Goal: Task Accomplishment & Management: Complete application form

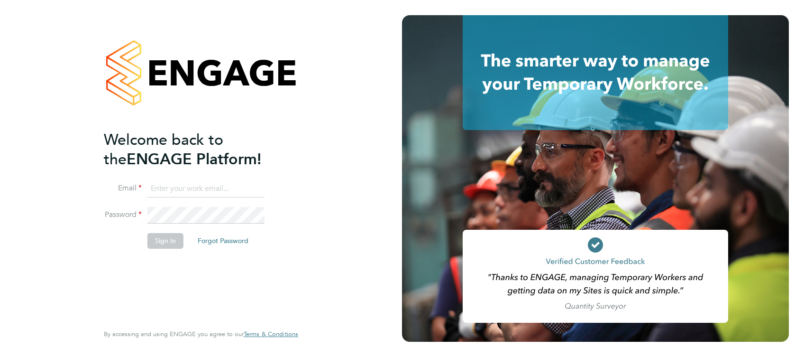
click at [195, 190] on input at bounding box center [205, 188] width 117 height 17
type input "amelia.kelly@hays.com"
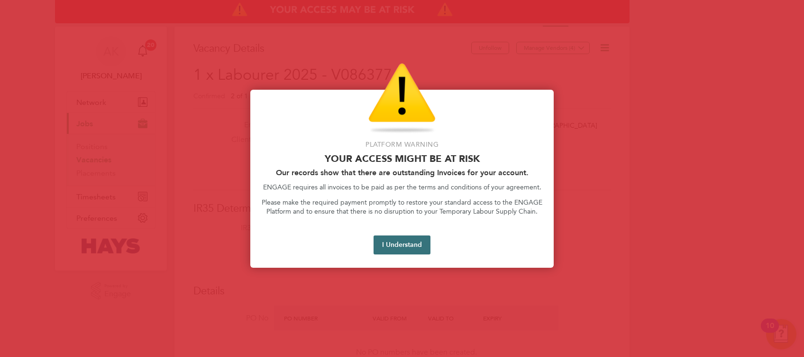
click at [409, 250] on button "I Understand" at bounding box center [402, 244] width 57 height 19
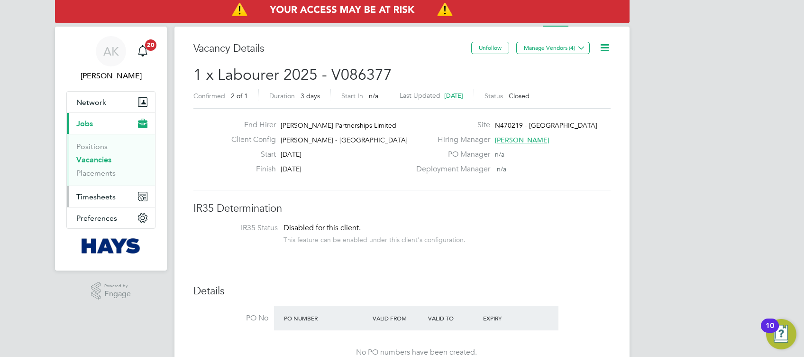
click at [104, 196] on span "Timesheets" at bounding box center [95, 196] width 39 height 9
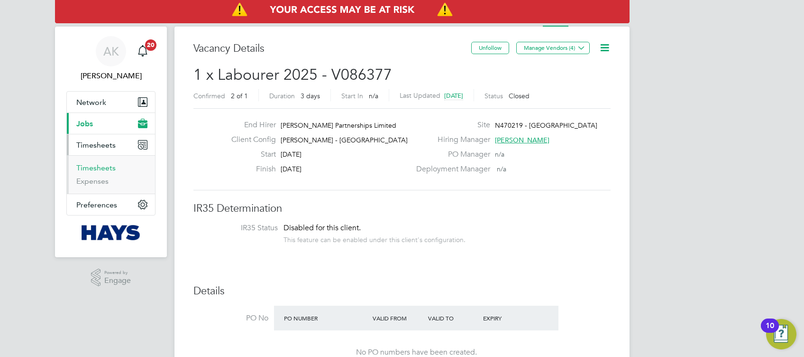
click at [110, 165] on link "Timesheets" at bounding box center [95, 167] width 39 height 9
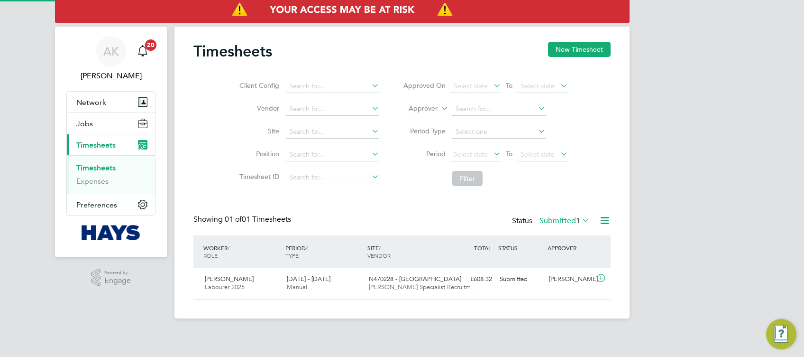
scroll to position [24, 82]
click at [687, 128] on div "AK Amelia Kelly Notifications 20 Applications: Network Businesses Sites Workers…" at bounding box center [402, 166] width 804 height 333
click at [700, 98] on div "AK Amelia Kelly Notifications 20 Applications: Network Businesses Sites Workers…" at bounding box center [402, 166] width 804 height 333
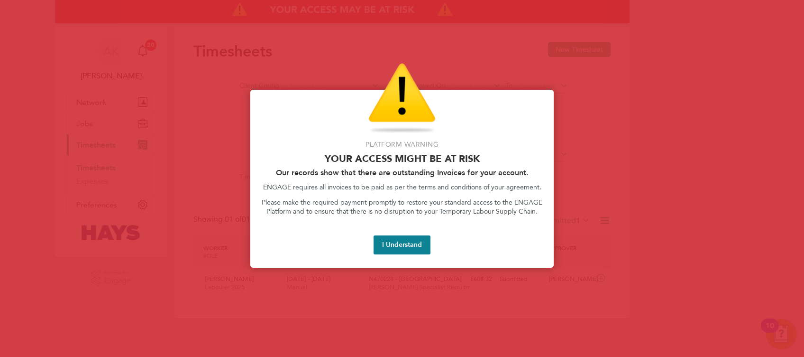
scroll to position [24, 82]
click at [412, 239] on button "I Understand" at bounding box center [402, 244] width 57 height 19
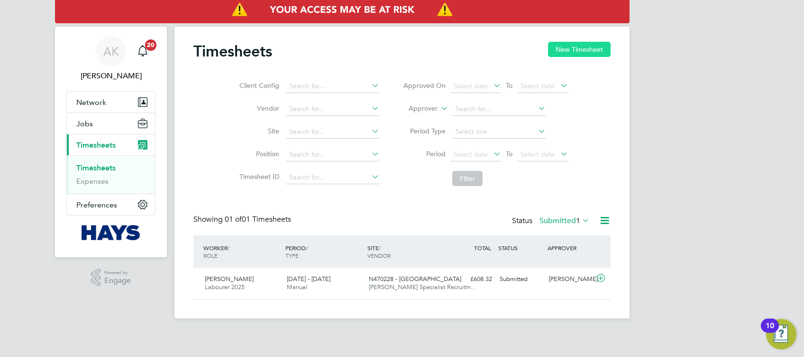
click at [565, 49] on button "New Timesheet" at bounding box center [579, 49] width 63 height 15
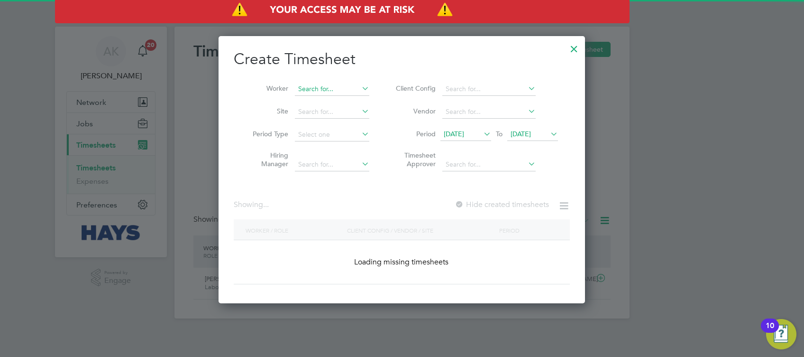
scroll to position [1734, 367]
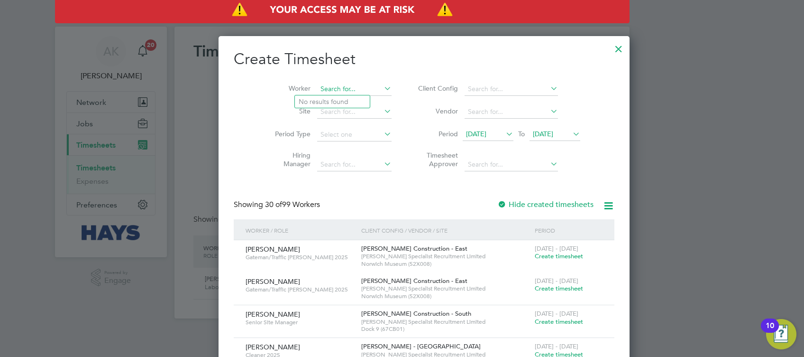
click at [331, 82] on input at bounding box center [354, 88] width 74 height 13
click at [336, 99] on li "[PERSON_NAME] ris" at bounding box center [332, 101] width 75 height 13
type input "[PERSON_NAME]"
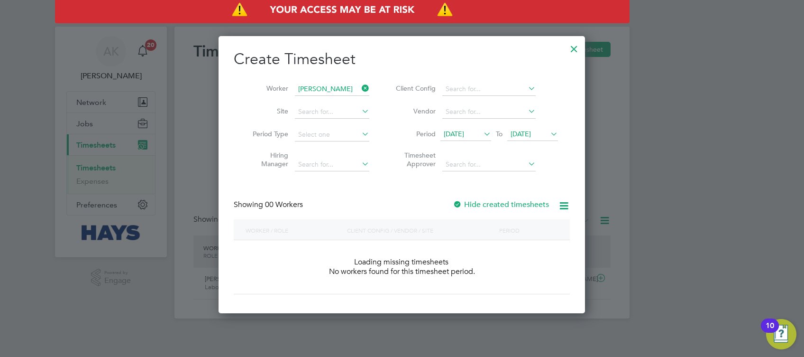
scroll to position [267, 367]
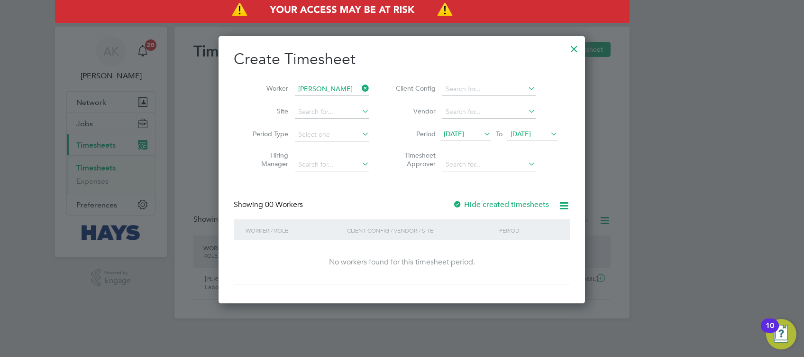
click at [461, 202] on div at bounding box center [457, 204] width 9 height 9
click at [541, 128] on span "[DATE]" at bounding box center [532, 134] width 51 height 13
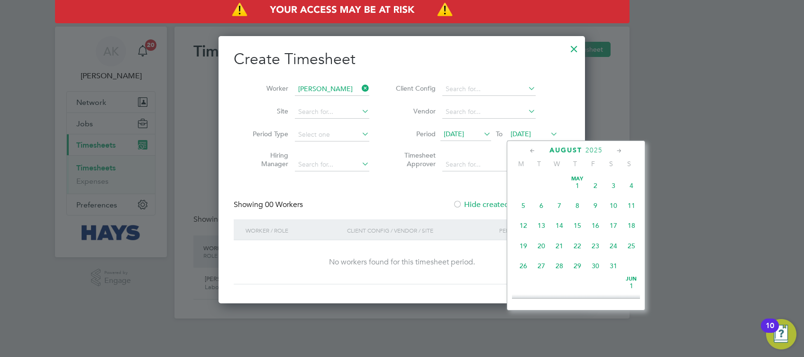
scroll to position [375, 0]
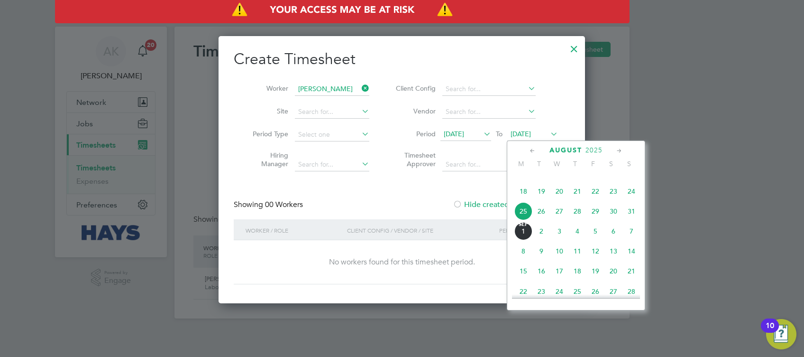
click at [597, 220] on span "29" at bounding box center [596, 211] width 18 height 18
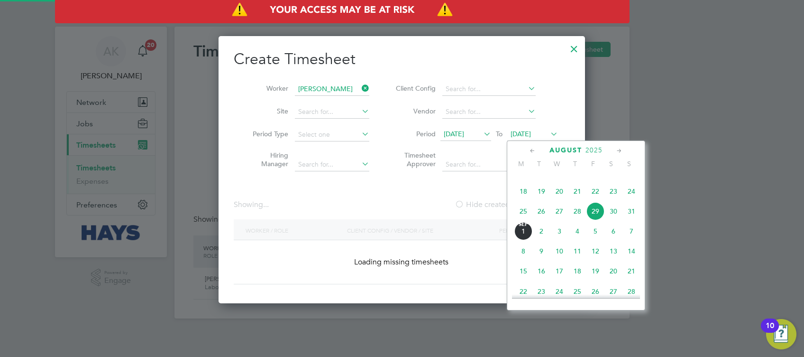
scroll to position [256, 367]
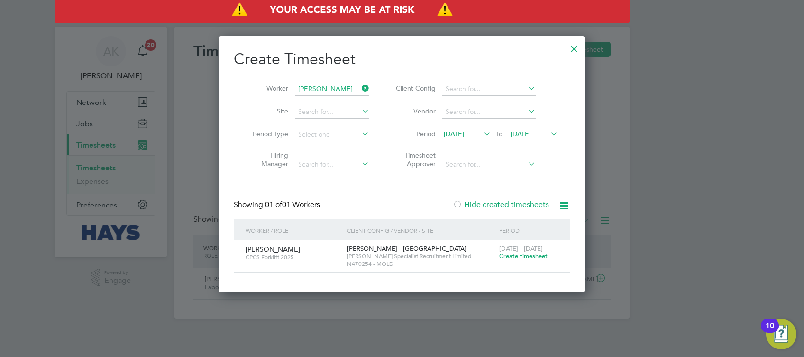
click at [523, 255] on span "Create timesheet" at bounding box center [523, 256] width 48 height 8
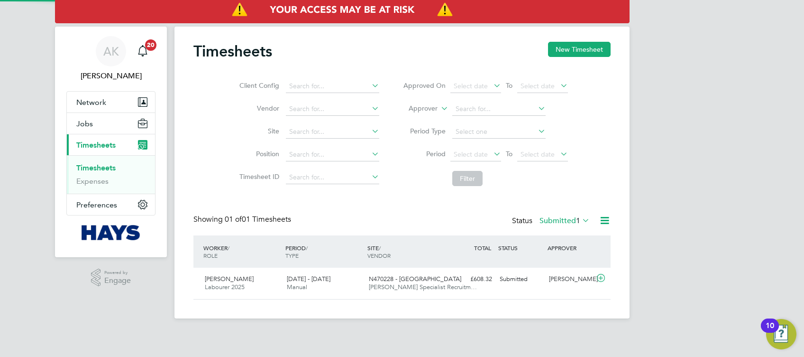
scroll to position [24, 82]
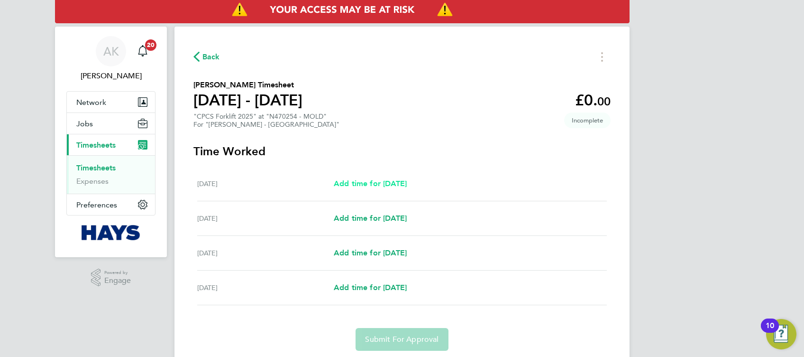
click at [407, 179] on span "Add time for [DATE]" at bounding box center [370, 183] width 73 height 9
select select "30"
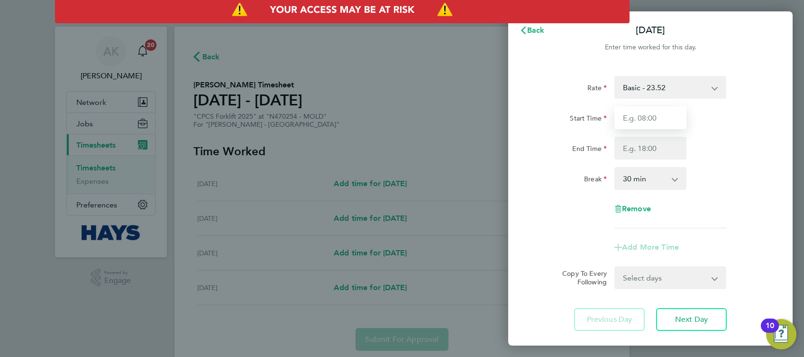
click at [652, 118] on input "Start Time" at bounding box center [650, 117] width 72 height 23
type input "07:30"
click at [659, 153] on input "End Time" at bounding box center [650, 148] width 72 height 23
type input "17:00"
click at [743, 156] on div "End Time 17:00" at bounding box center [650, 148] width 239 height 23
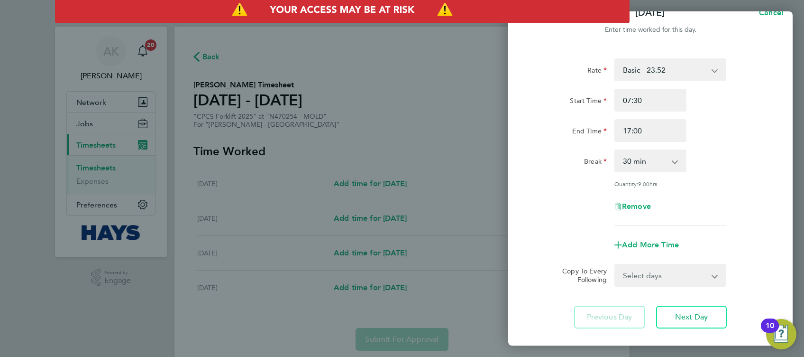
scroll to position [63, 0]
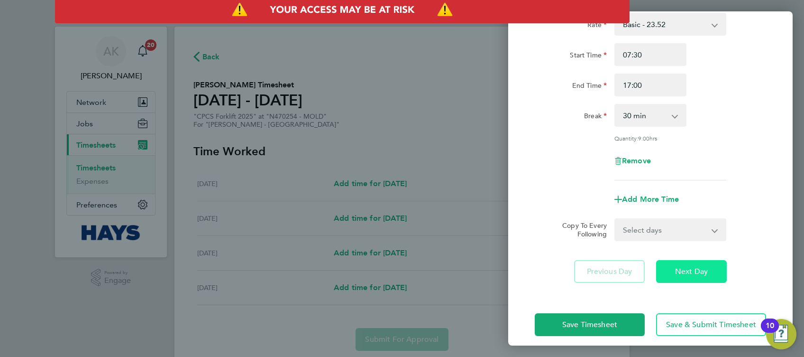
click at [698, 270] on span "Next Day" at bounding box center [691, 270] width 33 height 9
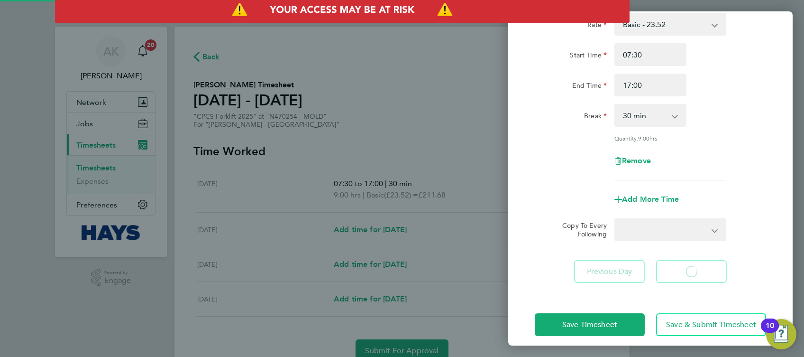
select select "30"
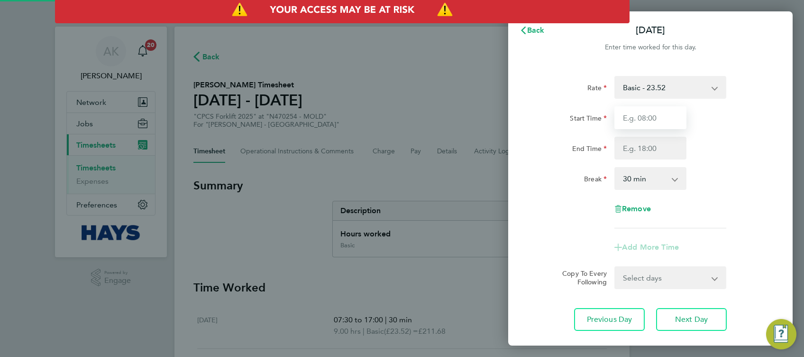
click at [645, 112] on input "Start Time" at bounding box center [650, 117] width 72 height 23
type input "07:30"
click at [657, 152] on input "End Time" at bounding box center [650, 148] width 72 height 23
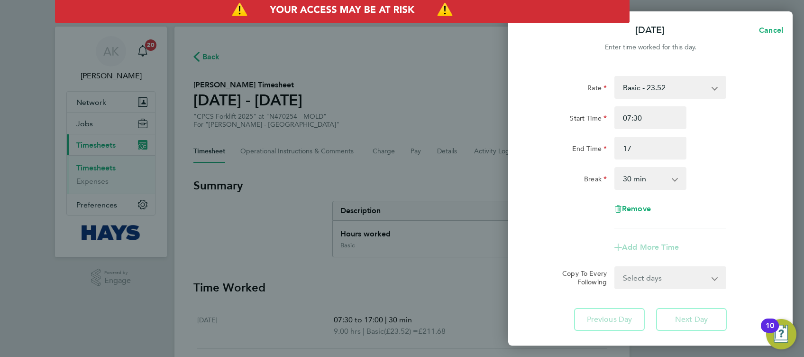
type input "17:00"
click at [724, 182] on div "Break 0 min 15 min 30 min 45 min 60 min 75 min 90 min" at bounding box center [650, 178] width 239 height 23
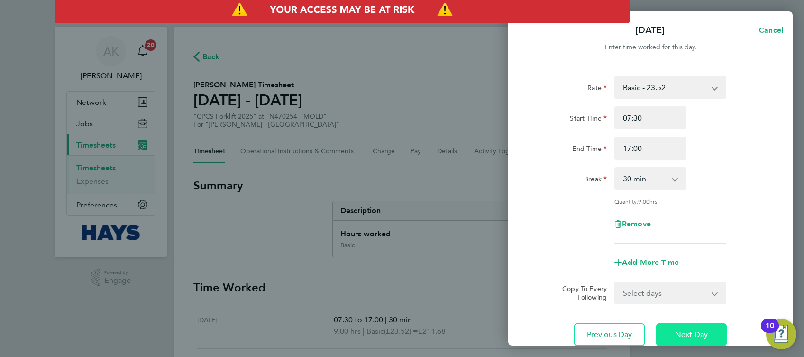
click at [681, 327] on button "Next Day" at bounding box center [691, 334] width 71 height 23
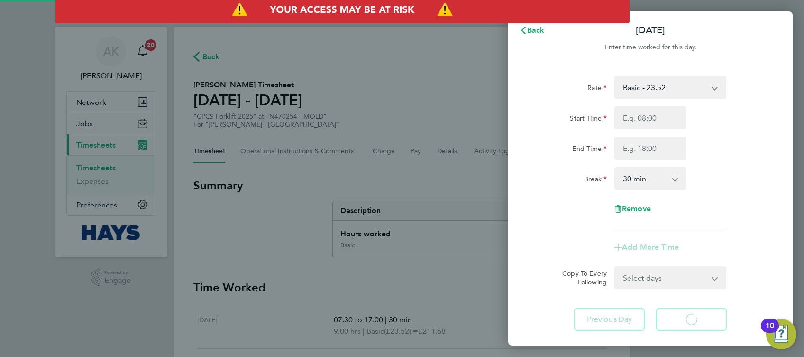
select select "30"
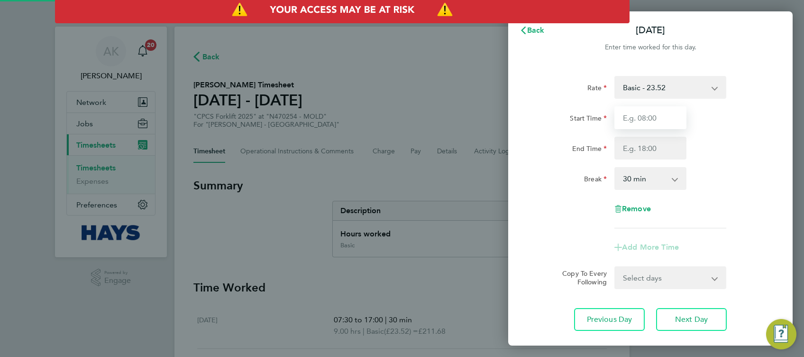
drag, startPoint x: 650, startPoint y: 115, endPoint x: 645, endPoint y: 118, distance: 5.9
click at [649, 116] on input "Start Time" at bounding box center [650, 117] width 72 height 23
type input "07:30"
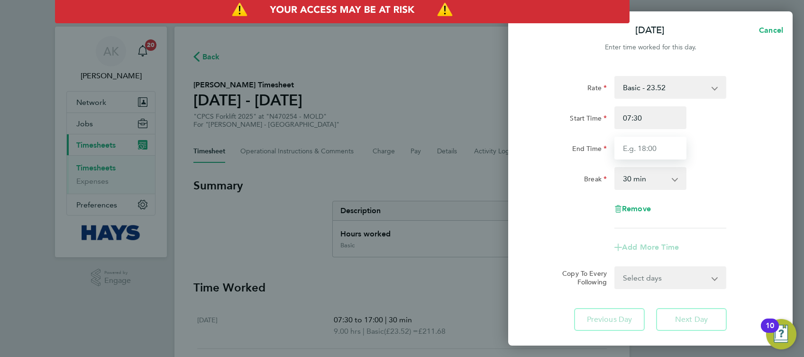
click at [646, 140] on input "End Time" at bounding box center [650, 148] width 72 height 23
type input "17:00"
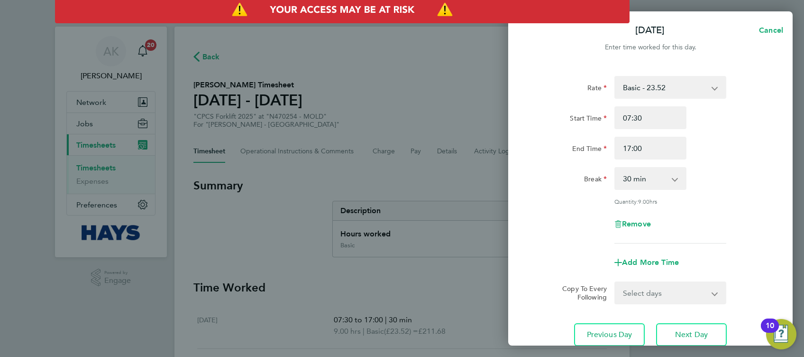
click at [742, 162] on div "Rate Basic - 23.52 Overtime - 33.98 Start Time 07:30 End Time 17:00 Break 0 min…" at bounding box center [650, 159] width 231 height 167
click at [693, 330] on span "Next Day" at bounding box center [691, 334] width 33 height 9
select select "30"
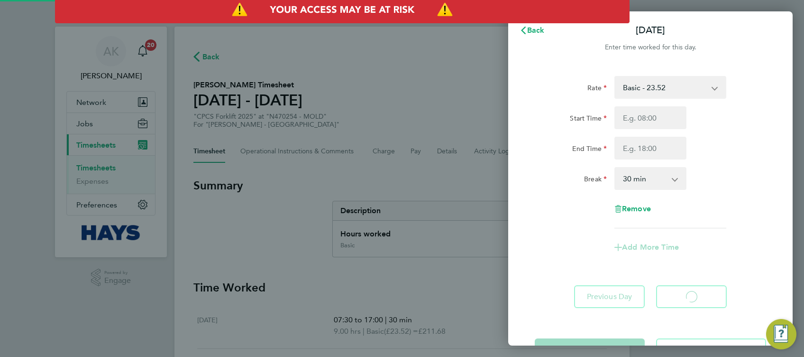
select select "30"
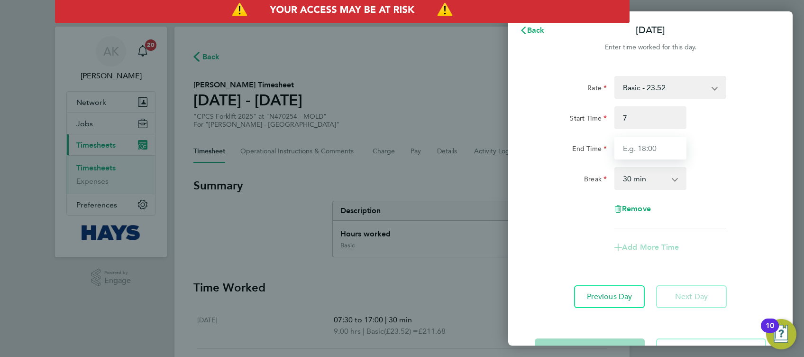
type input "07:00"
click at [651, 148] on input "End Time" at bounding box center [650, 148] width 72 height 23
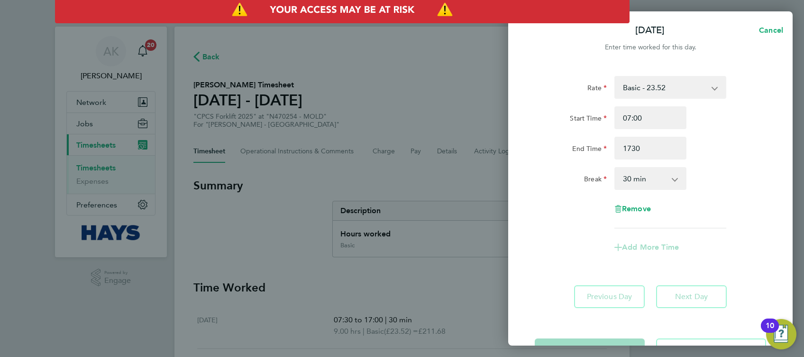
type input "17:30"
click at [729, 155] on div "End Time 17:30" at bounding box center [650, 148] width 239 height 23
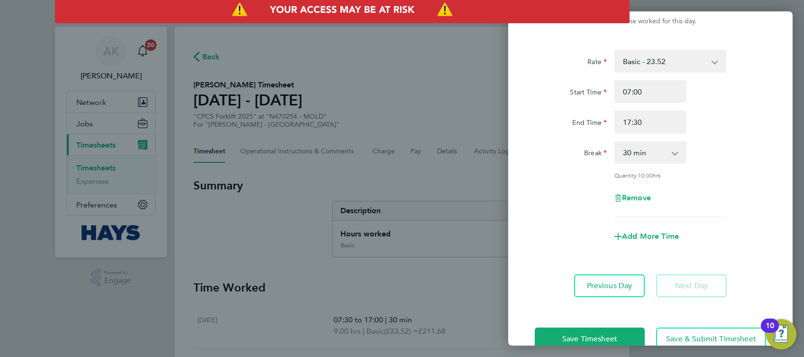
scroll to position [49, 0]
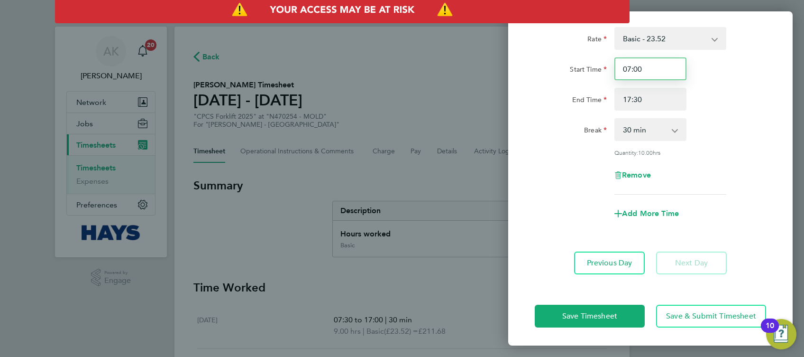
click at [664, 64] on input "07:00" at bounding box center [650, 68] width 72 height 23
type input "07:30"
click at [705, 115] on div "Rate Basic - 23.52 Overtime - 33.98 Start Time 07:30 End Time 17:30 Break 0 min…" at bounding box center [650, 110] width 231 height 167
drag, startPoint x: 670, startPoint y: 100, endPoint x: 603, endPoint y: 100, distance: 67.3
click at [603, 100] on div "End Time 17:30" at bounding box center [650, 99] width 239 height 23
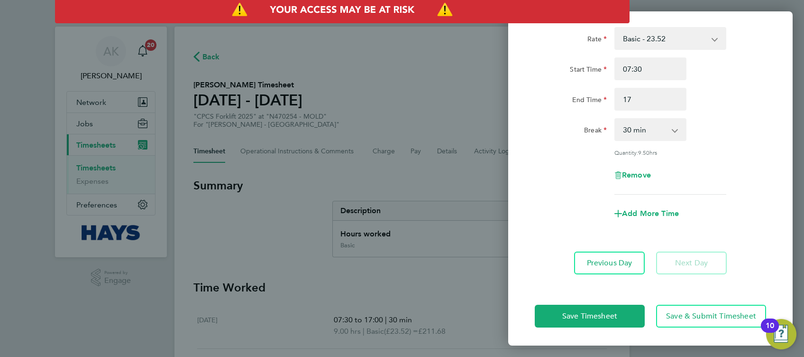
type input "17:00"
click at [766, 148] on div "Quantity: 9.50 hrs" at bounding box center [650, 152] width 239 height 8
click at [596, 311] on span "Save Timesheet" at bounding box center [589, 315] width 55 height 9
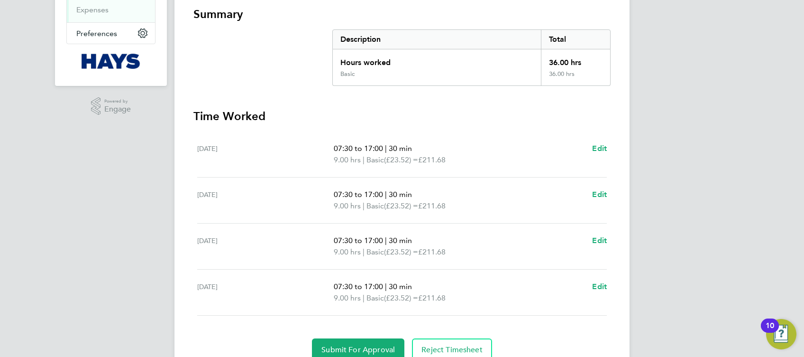
scroll to position [212, 0]
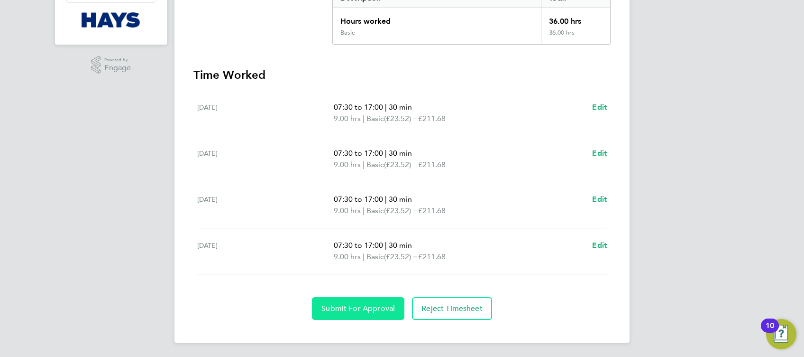
click at [355, 306] on span "Submit For Approval" at bounding box center [357, 307] width 73 height 9
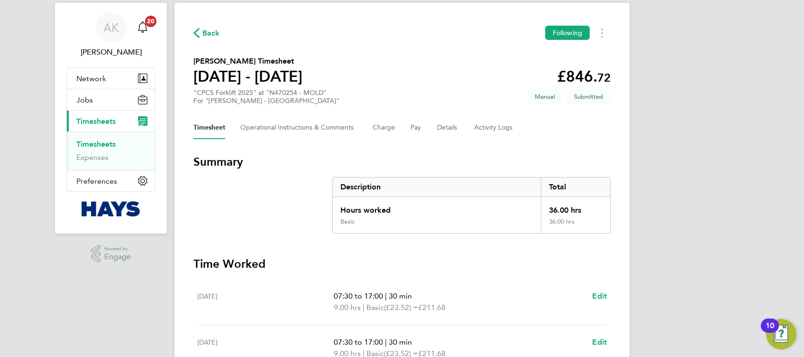
scroll to position [0, 0]
